Goal: Information Seeking & Learning: Learn about a topic

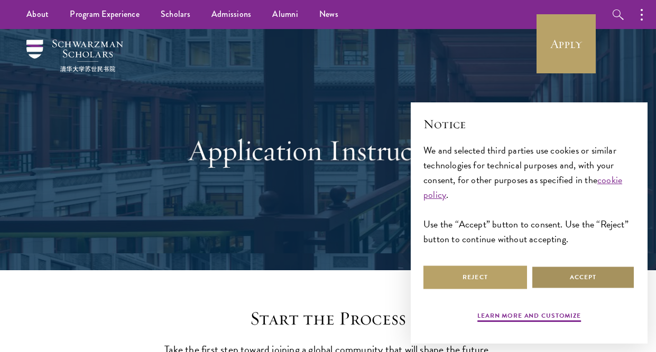
click at [589, 272] on button "Accept" at bounding box center [583, 278] width 104 height 24
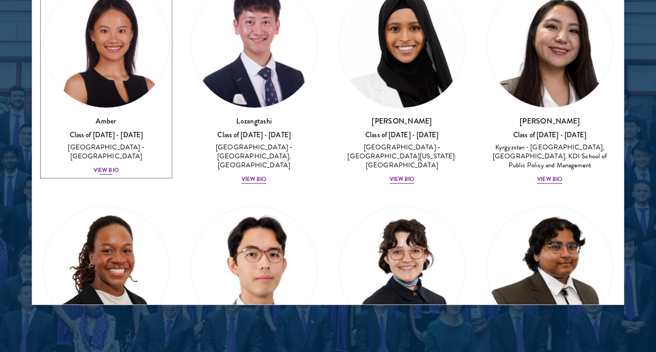
click at [106, 166] on div "View Bio" at bounding box center [106, 170] width 25 height 8
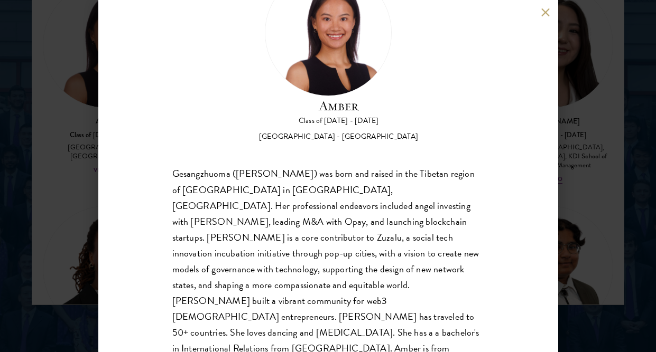
scroll to position [67, 0]
